Goal: Task Accomplishment & Management: Complete application form

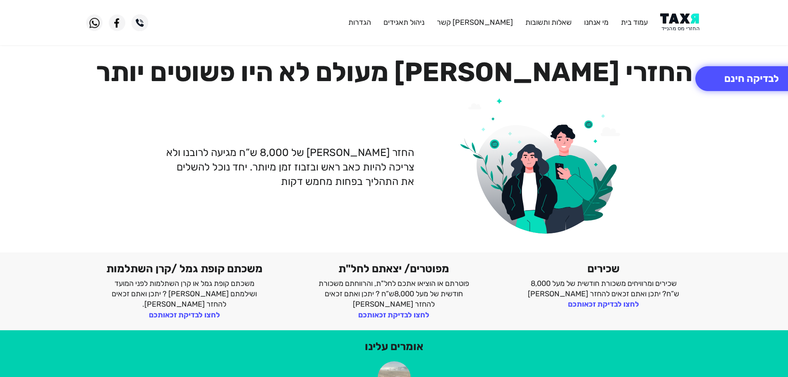
click at [692, 26] on img at bounding box center [682, 22] width 42 height 19
click at [732, 77] on button "לבדיקה חינם" at bounding box center [752, 78] width 113 height 25
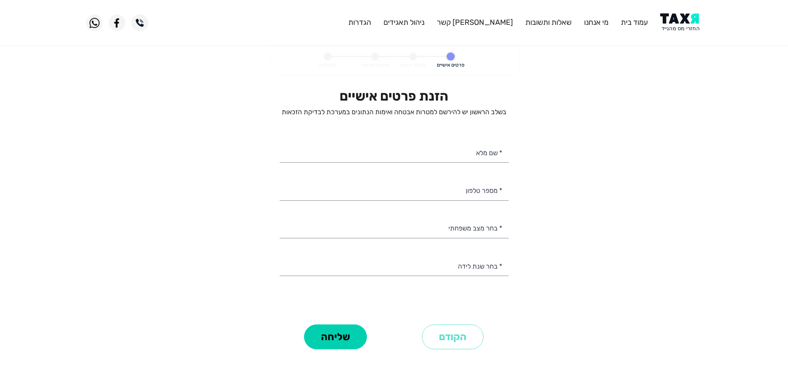
select select
click at [466, 157] on input "* שם מלא" at bounding box center [394, 152] width 229 height 21
type input "תמר חסון"
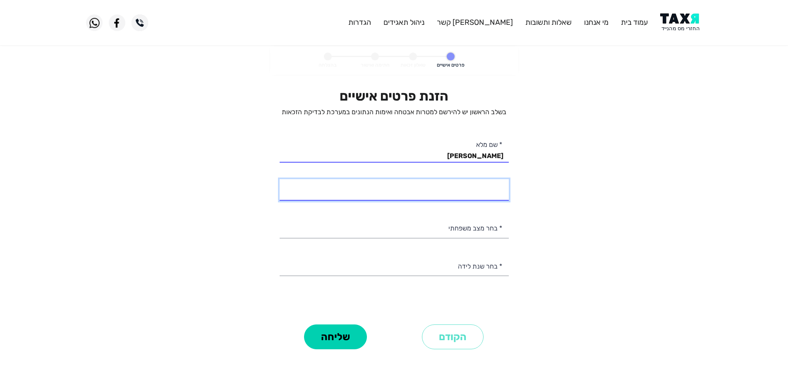
click at [483, 190] on input "* מספר טלפון" at bounding box center [394, 189] width 229 height 21
type input "050-6397369"
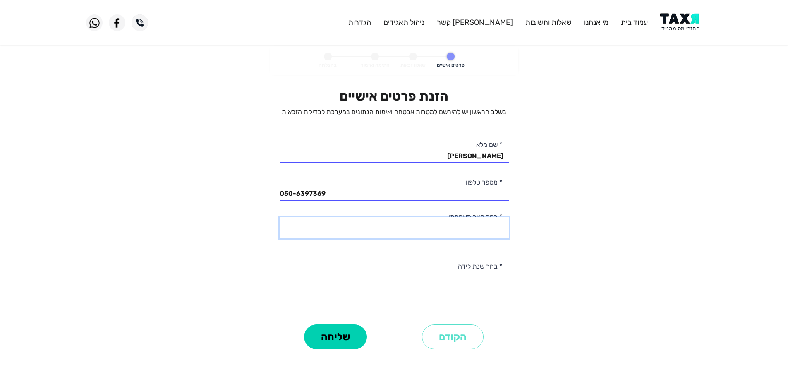
click at [494, 228] on select "רווק/ה נשוי/אה גרוש/ה אלמן/נה" at bounding box center [394, 227] width 229 height 21
select select "1: Single"
click at [280, 217] on select "רווק/ה נשוי/אה גרוש/ה אלמן/נה" at bounding box center [394, 227] width 229 height 21
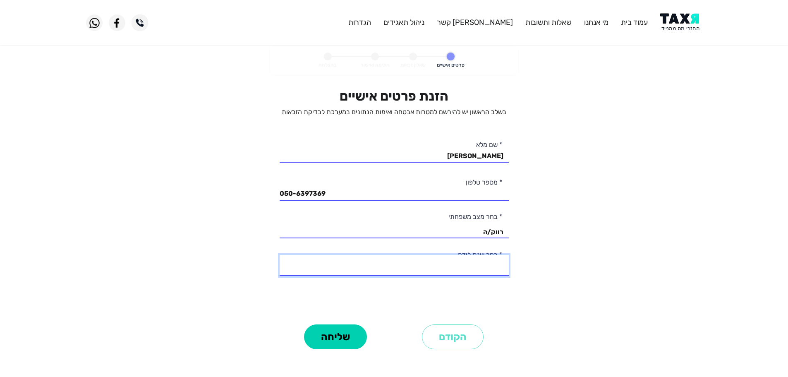
click at [495, 263] on select "2003 2002 2001 2000 1999 1998 1997 1996 1995 1994 1993 1992 1991 1990 1989 1988…" at bounding box center [394, 265] width 229 height 21
select select "5: 1999"
click at [280, 255] on select "2003 2002 2001 2000 1999 1998 1997 1996 1995 1994 1993 1992 1991 1990 1989 1988…" at bounding box center [394, 265] width 229 height 21
drag, startPoint x: 339, startPoint y: 336, endPoint x: 416, endPoint y: 262, distance: 106.8
click at [340, 336] on button "שליחה" at bounding box center [335, 336] width 63 height 25
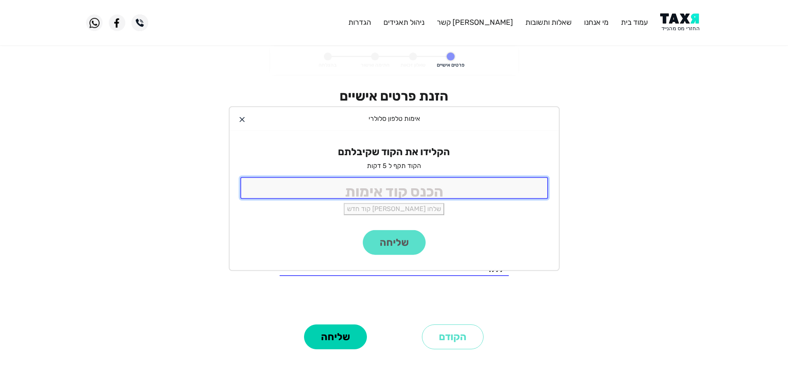
drag, startPoint x: 455, startPoint y: 193, endPoint x: 484, endPoint y: 201, distance: 30.4
click at [458, 195] on input "tel" at bounding box center [394, 188] width 308 height 22
type input "9988"
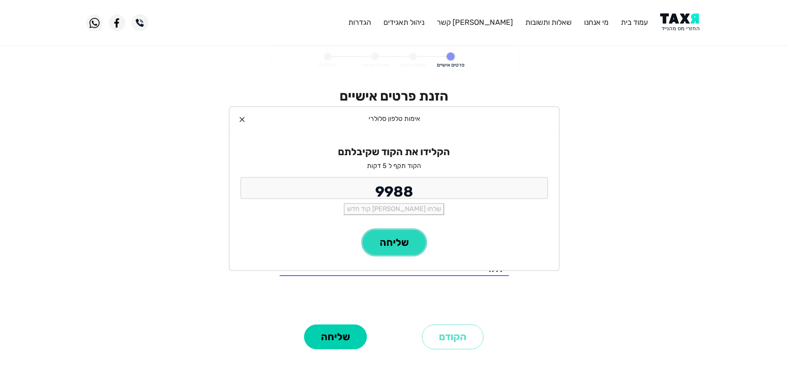
click at [403, 245] on button "שליחה" at bounding box center [394, 242] width 63 height 25
